Goal: Information Seeking & Learning: Learn about a topic

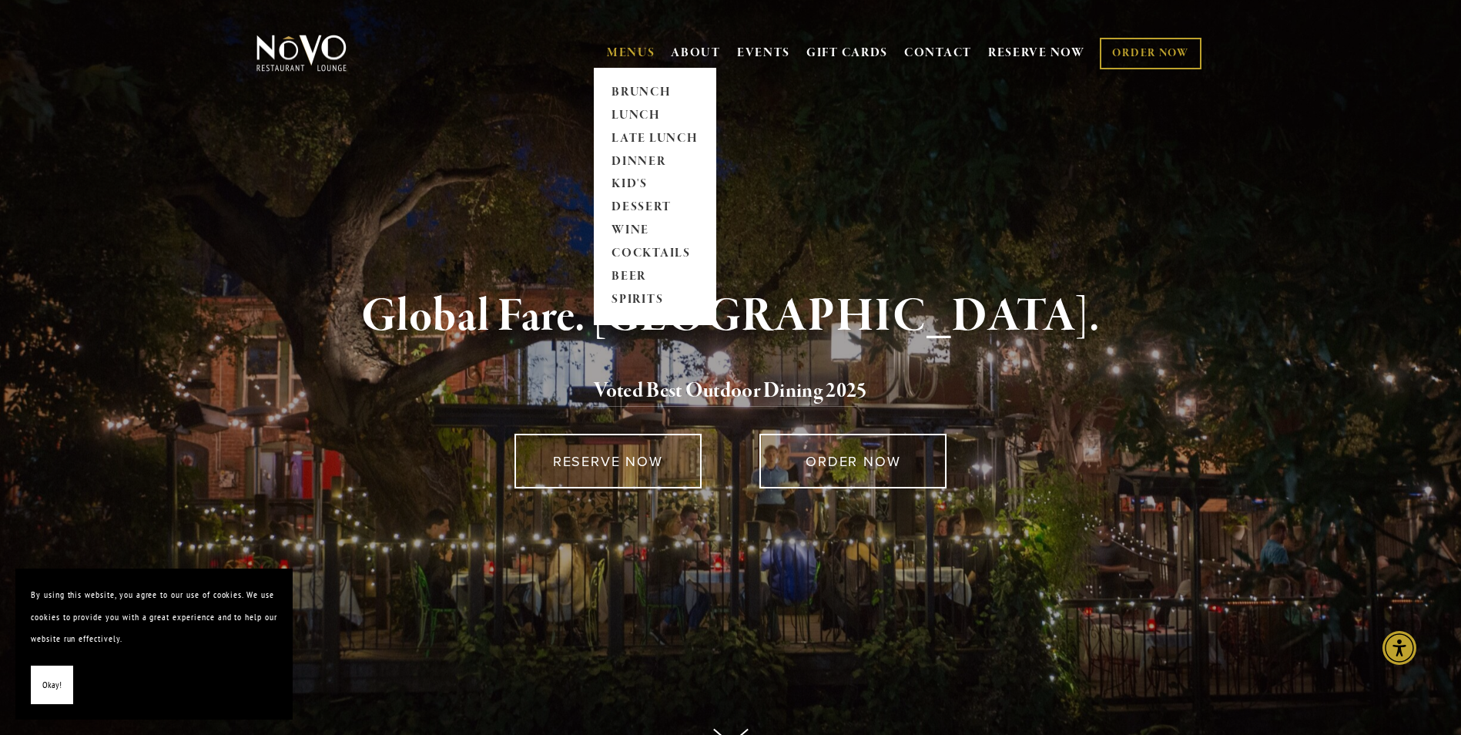
click at [642, 49] on link "MENUS" at bounding box center [631, 52] width 49 height 15
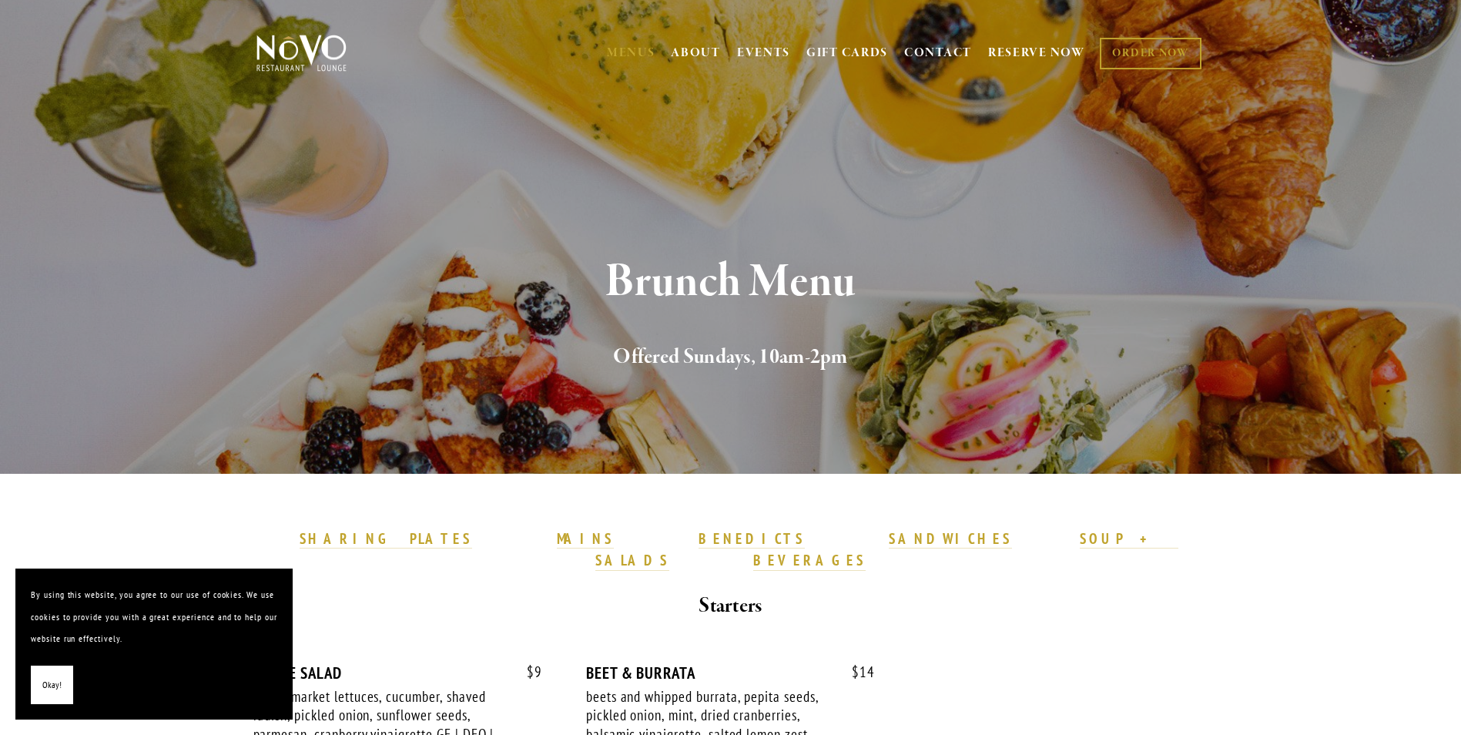
click at [626, 163] on div "Brunch Menu Offered Sundays, 10am-2pm" at bounding box center [730, 315] width 1109 height 317
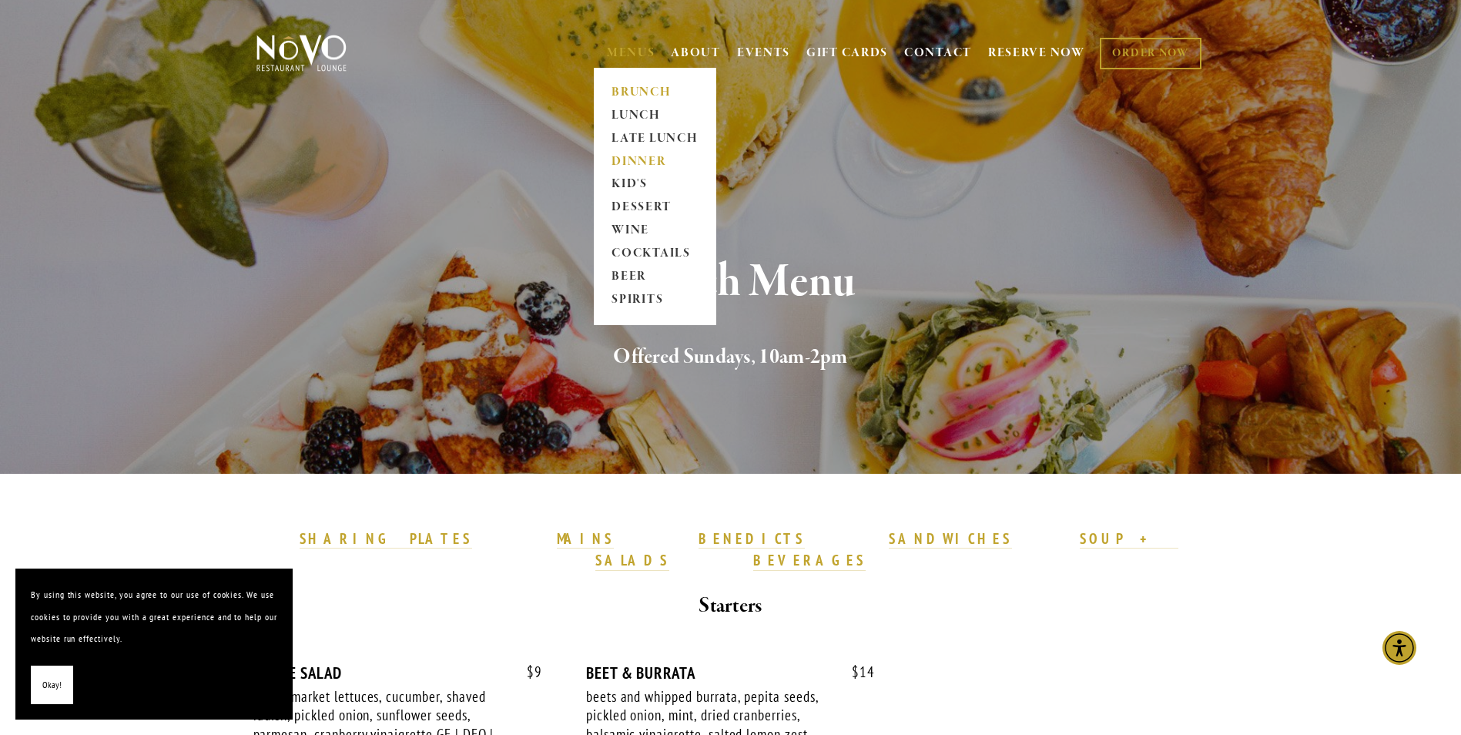
click at [636, 156] on link "DINNER" at bounding box center [655, 161] width 96 height 23
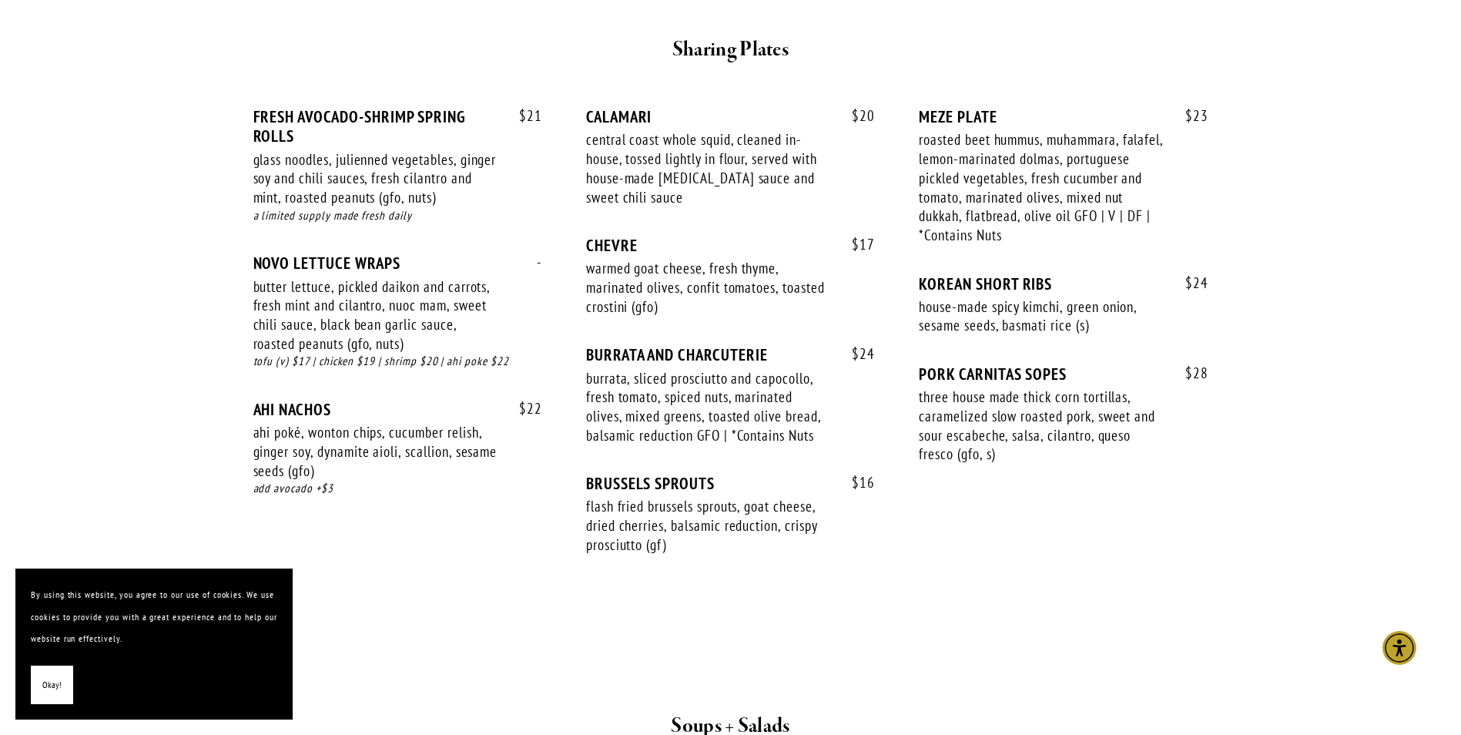
scroll to position [1001, 0]
